Goal: Navigation & Orientation: Find specific page/section

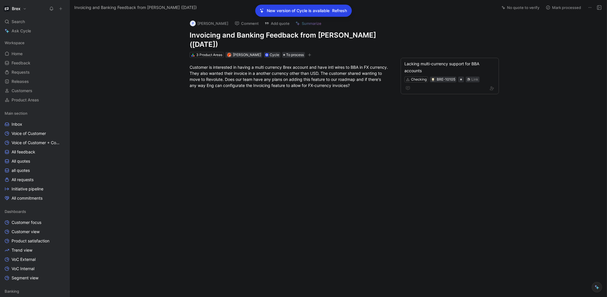
click at [338, 12] on span "Refresh" at bounding box center [339, 10] width 15 height 7
click at [19, 54] on span "Home" at bounding box center [17, 54] width 11 height 6
